Goal: Use online tool/utility: Utilize a website feature to perform a specific function

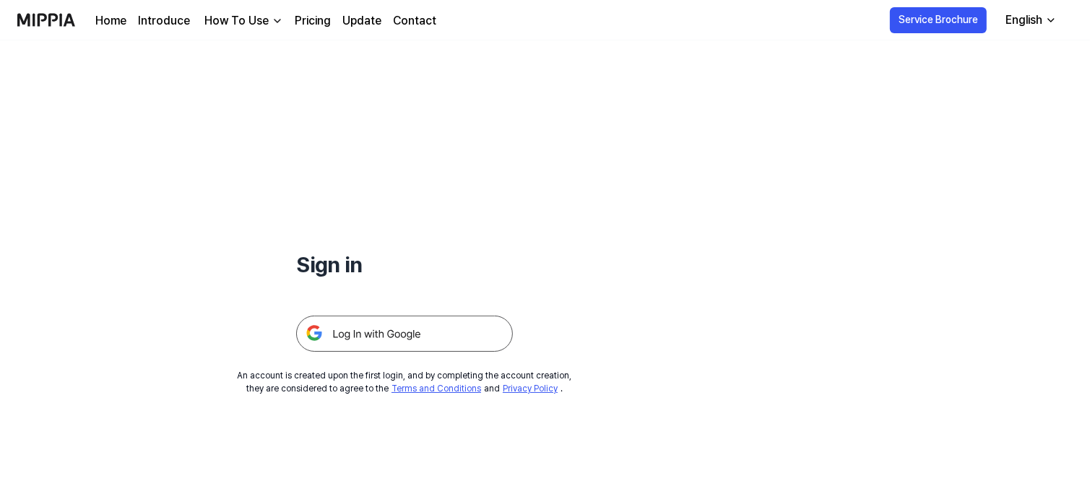
click at [460, 324] on img at bounding box center [404, 334] width 217 height 36
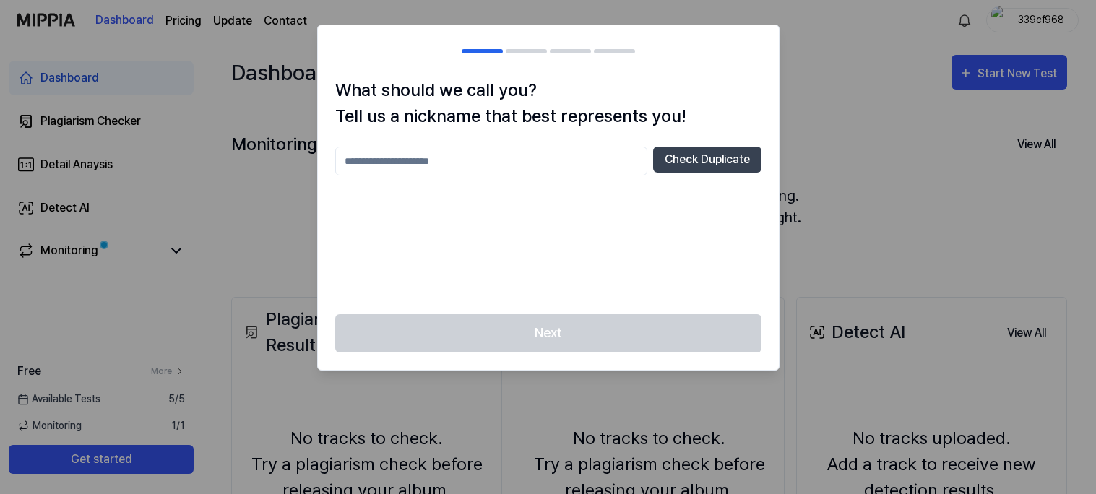
click at [212, 225] on div at bounding box center [548, 247] width 1096 height 494
click at [582, 164] on input "text" at bounding box center [491, 161] width 312 height 29
type input "**********"
click at [662, 156] on button "Check Duplicate" at bounding box center [707, 160] width 108 height 26
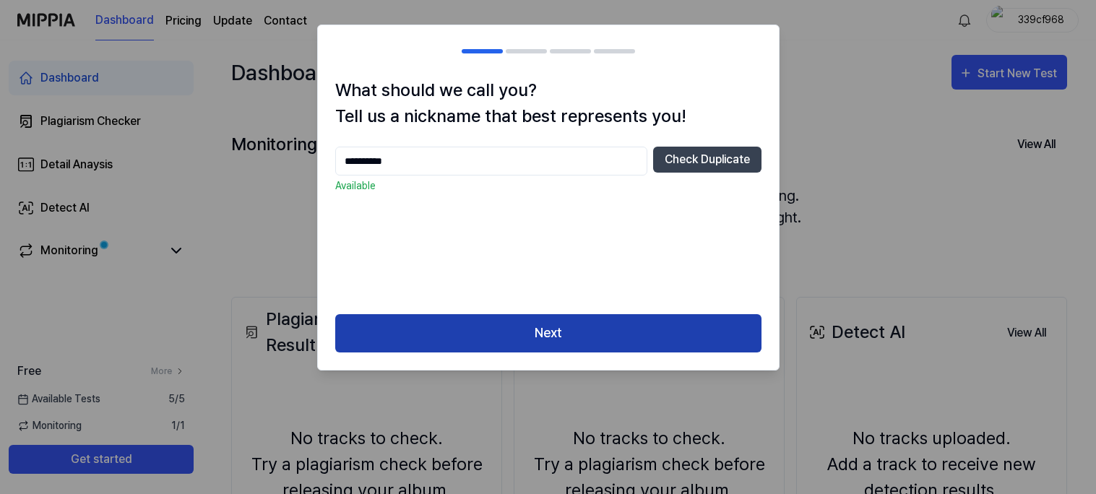
click at [555, 336] on button "Next" at bounding box center [548, 333] width 426 height 38
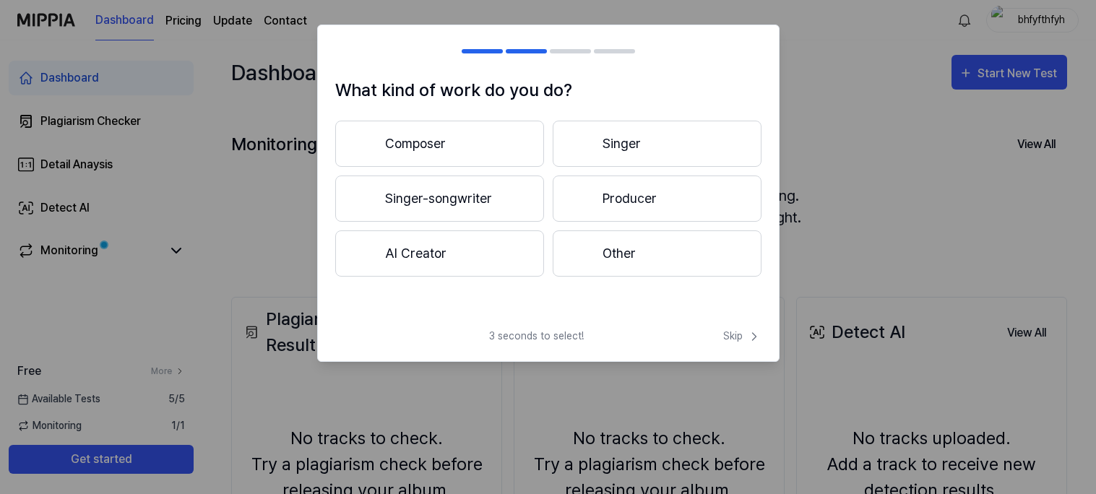
click at [579, 206] on div at bounding box center [582, 198] width 17 height 17
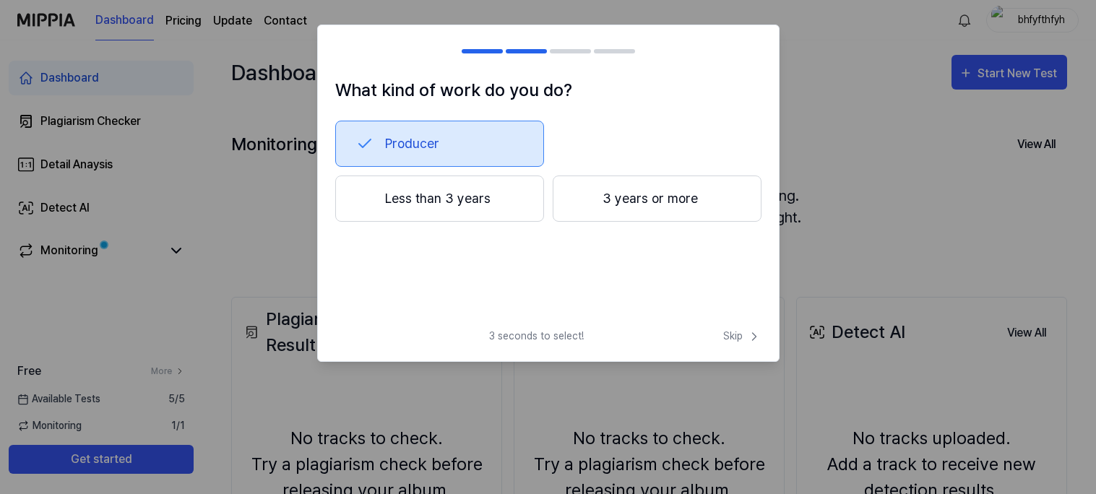
click at [511, 211] on button "Less than 3 years" at bounding box center [439, 199] width 209 height 46
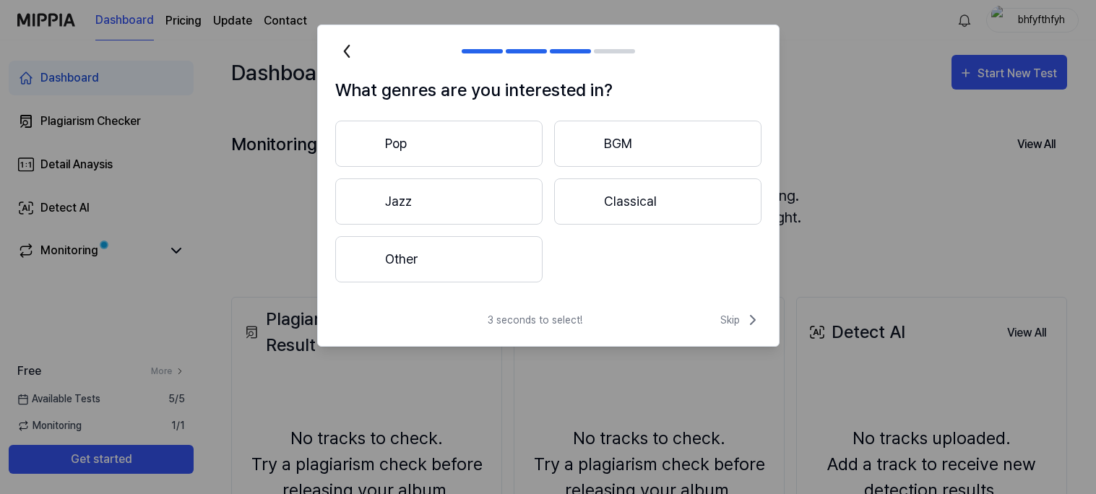
click at [485, 222] on button "Jazz" at bounding box center [438, 201] width 207 height 46
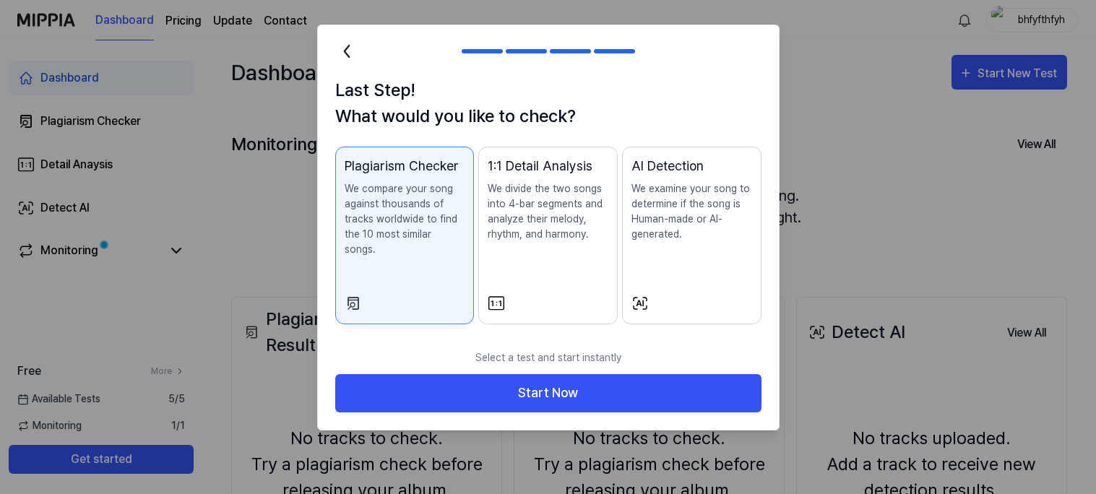
click at [342, 51] on icon at bounding box center [346, 51] width 23 height 23
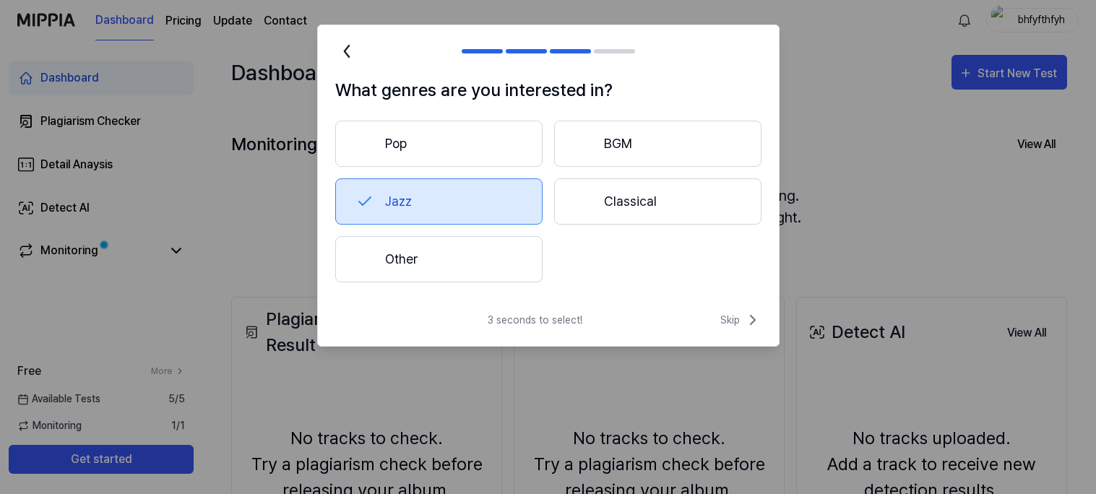
click at [405, 264] on button "Other" at bounding box center [438, 259] width 207 height 46
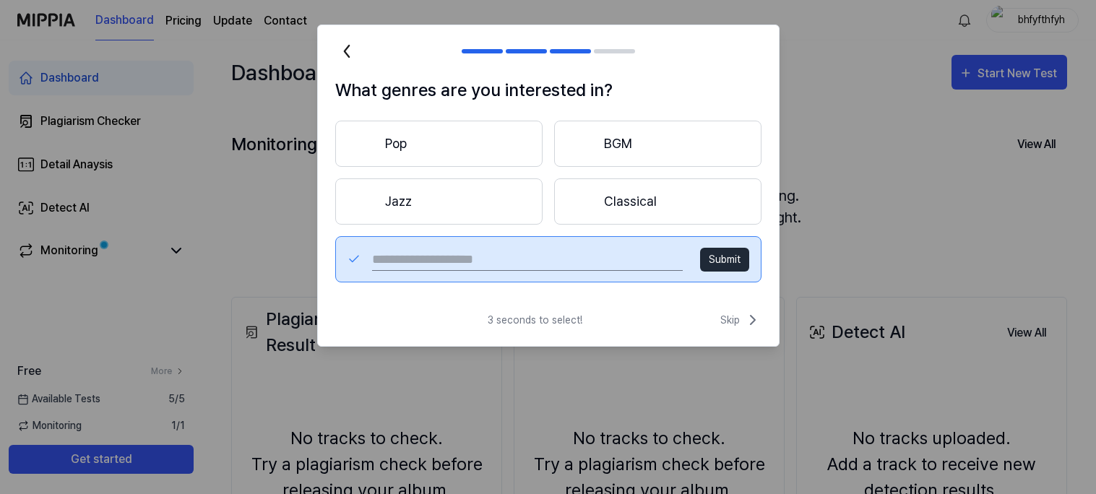
click at [522, 262] on input "text" at bounding box center [527, 259] width 310 height 23
type input "*********"
click at [702, 256] on button "Submit" at bounding box center [724, 260] width 49 height 24
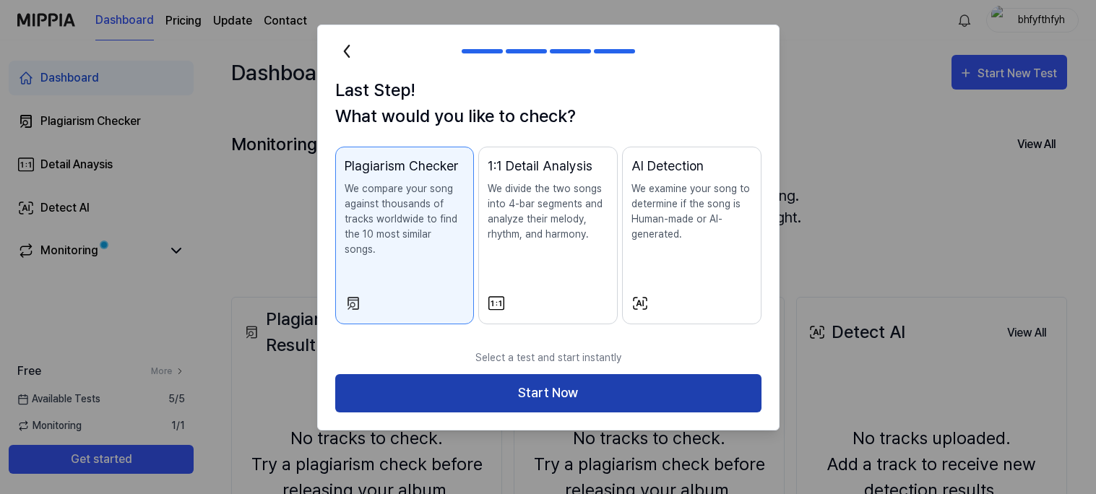
click at [508, 374] on button "Start Now" at bounding box center [548, 393] width 426 height 38
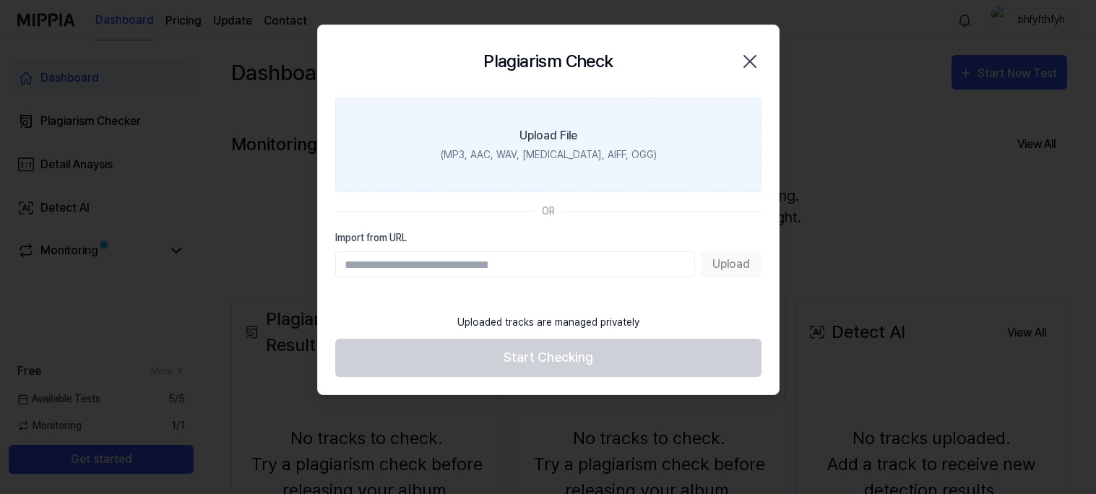
click at [565, 130] on div "Upload File" at bounding box center [548, 135] width 58 height 17
click at [0, 0] on input "Upload File (MP3, AAC, WAV, [MEDICAL_DATA], AIFF, OGG)" at bounding box center [0, 0] width 0 height 0
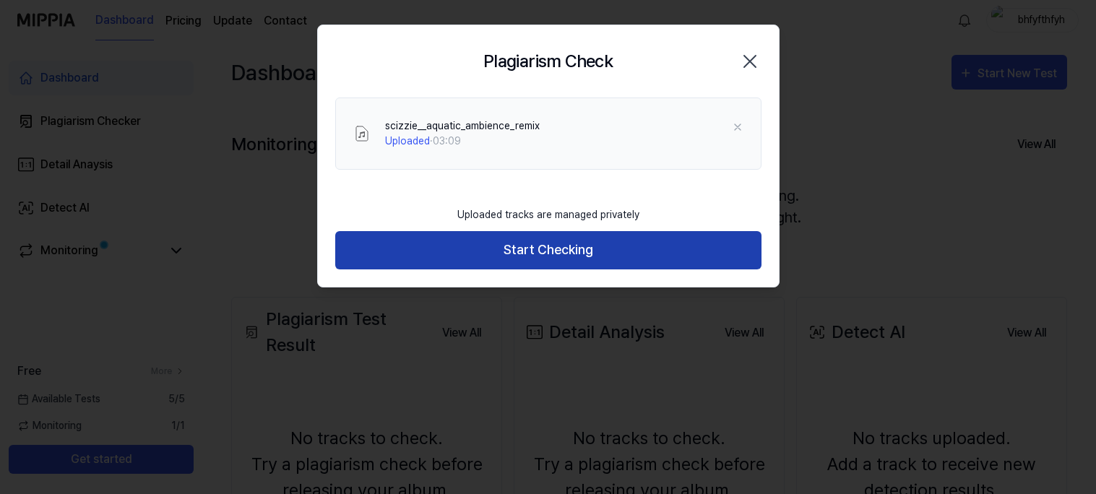
click at [613, 257] on button "Start Checking" at bounding box center [548, 250] width 426 height 38
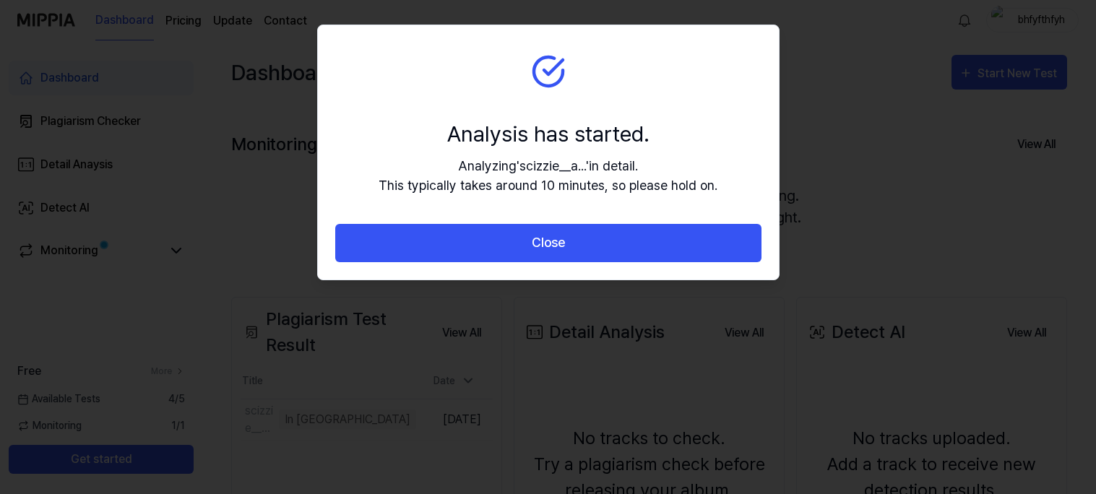
click at [613, 257] on button "Close" at bounding box center [548, 243] width 426 height 38
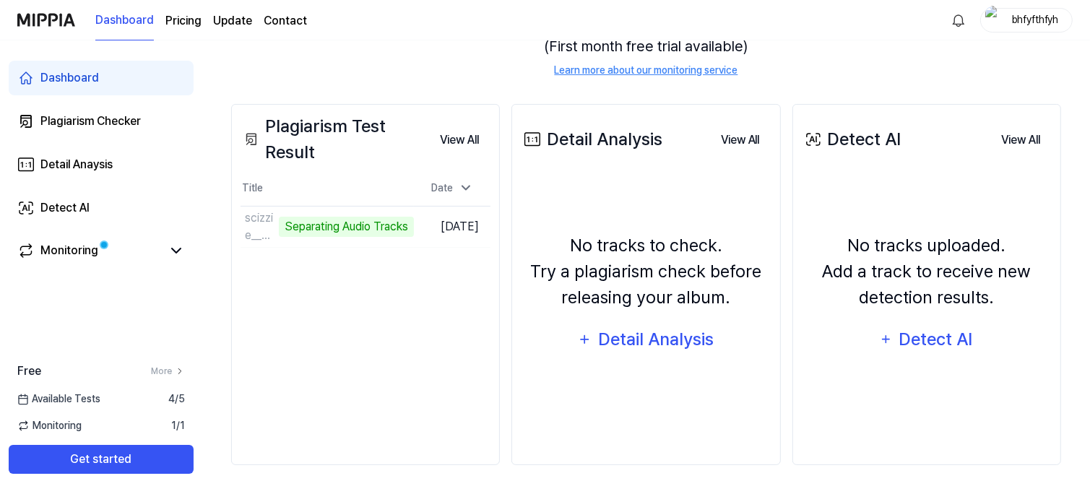
scroll to position [191, 0]
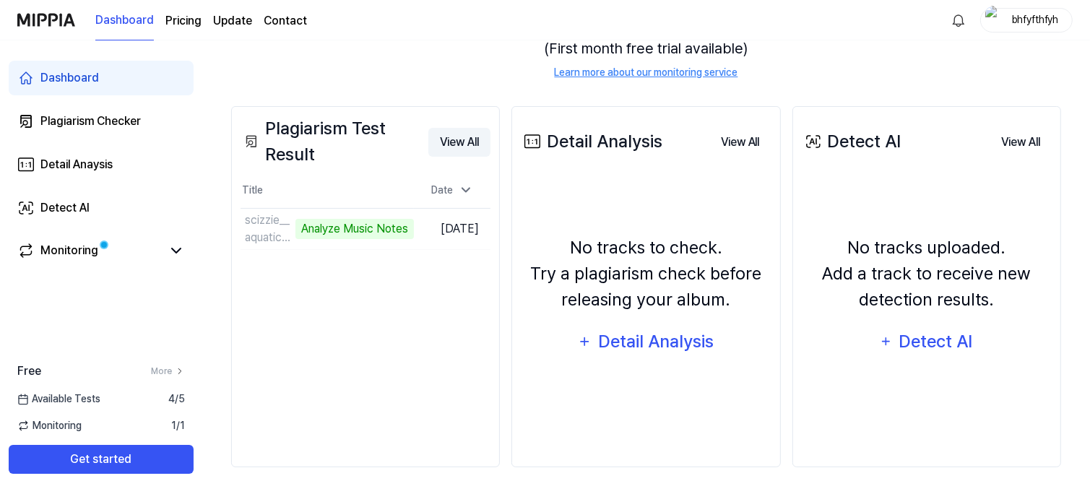
click at [462, 144] on button "View All" at bounding box center [459, 142] width 62 height 29
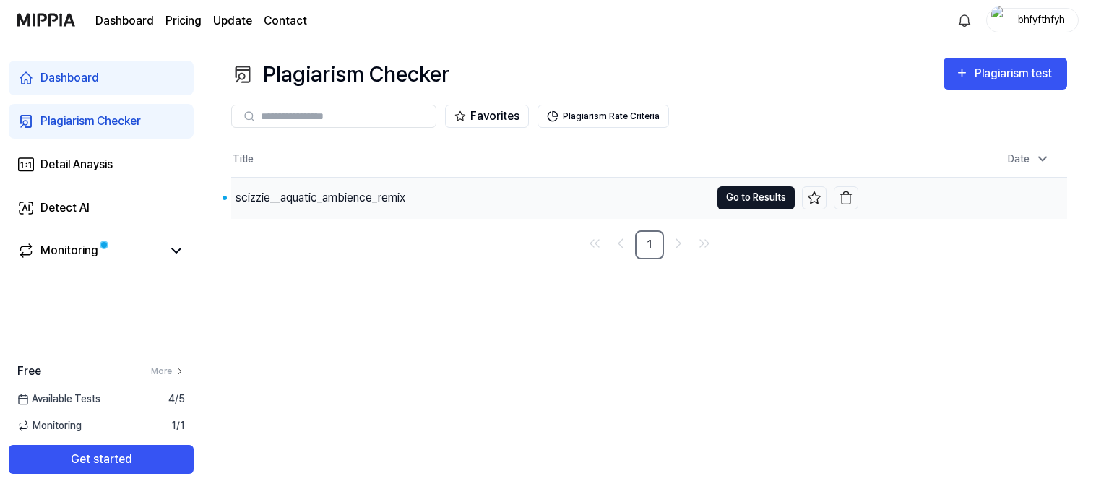
click at [751, 196] on button "Go to Results" at bounding box center [755, 197] width 77 height 23
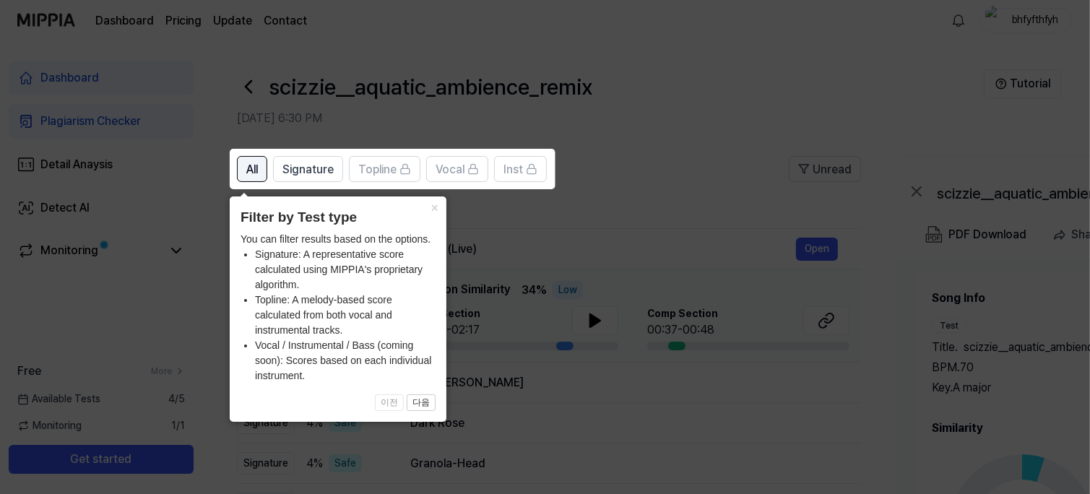
click at [245, 169] on button "All" at bounding box center [252, 169] width 30 height 26
click at [253, 171] on span "All" at bounding box center [252, 169] width 12 height 17
click at [433, 209] on button "×" at bounding box center [434, 206] width 23 height 20
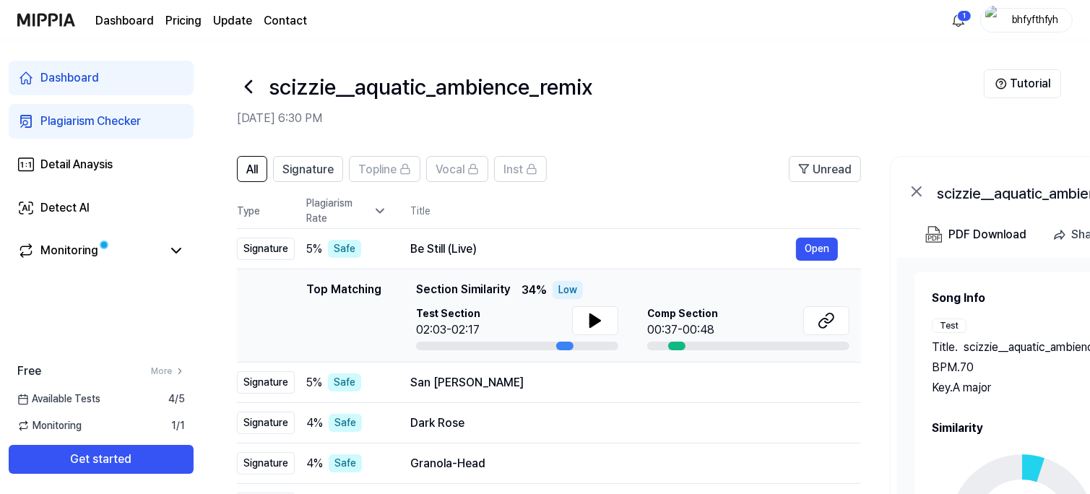
scroll to position [234, 0]
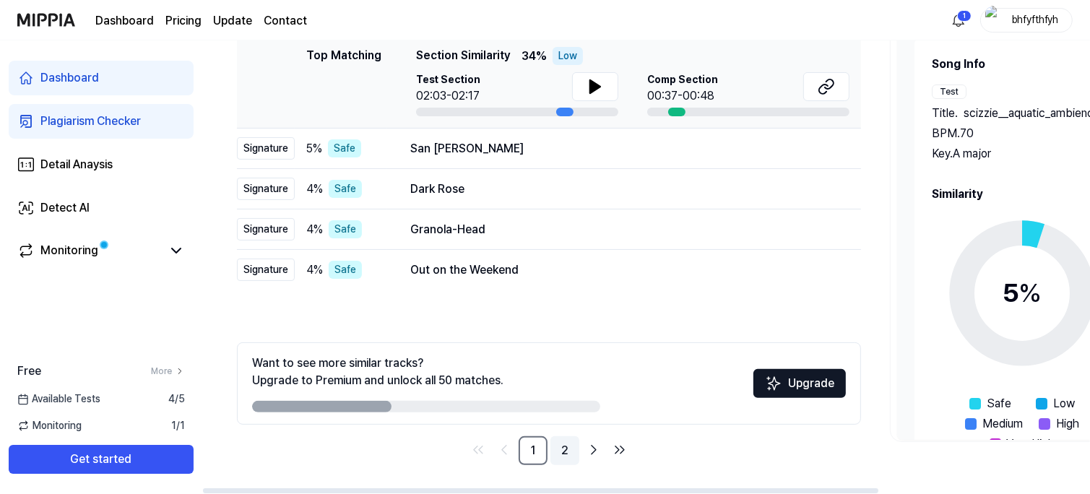
click at [561, 454] on link "2" at bounding box center [564, 450] width 29 height 29
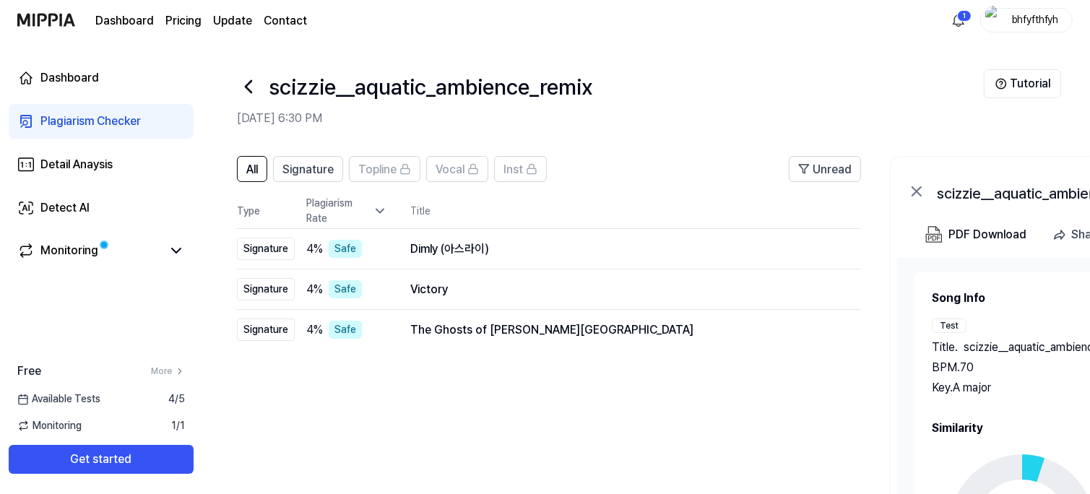
click at [243, 85] on icon at bounding box center [248, 86] width 23 height 23
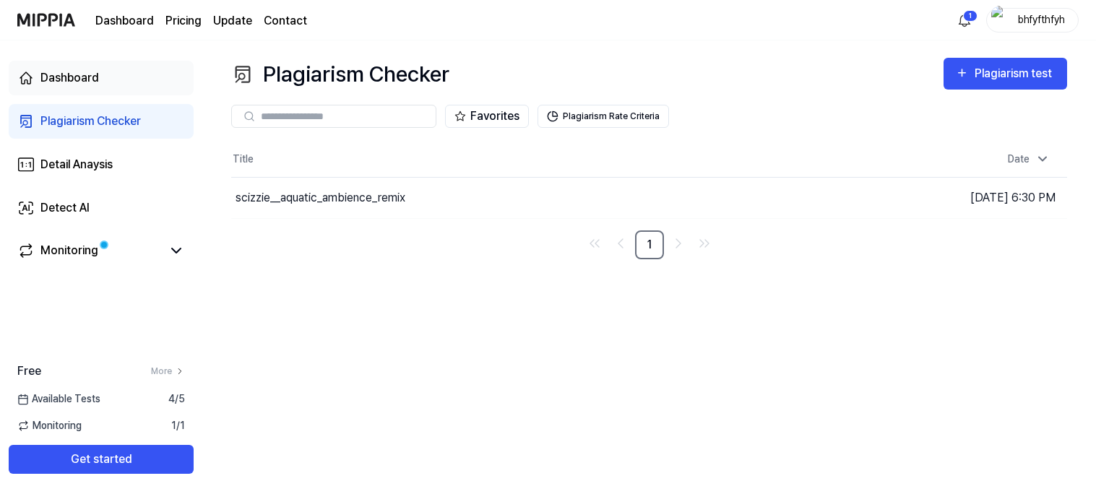
click at [123, 79] on link "Dashboard" at bounding box center [101, 78] width 185 height 35
